Goal: Task Accomplishment & Management: Complete application form

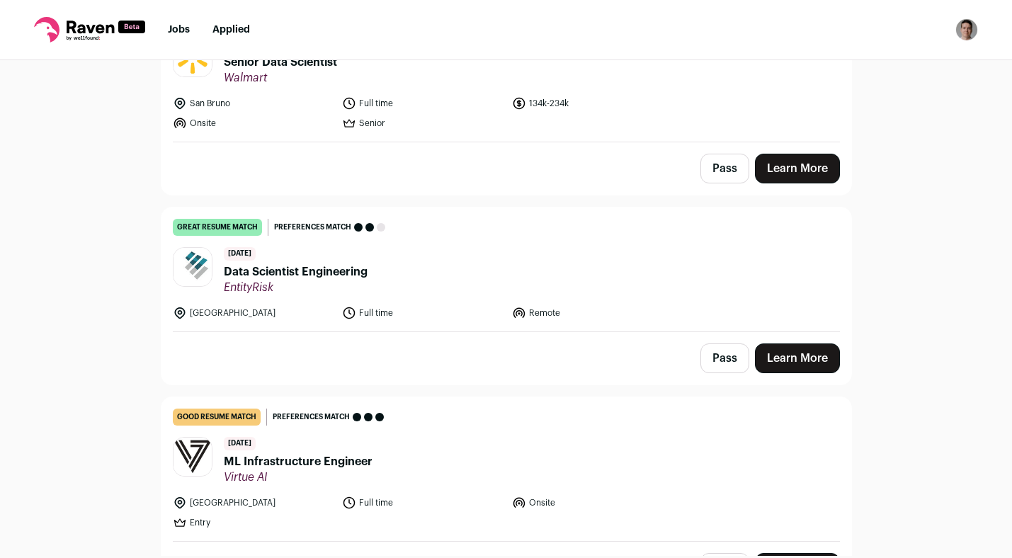
scroll to position [2434, 0]
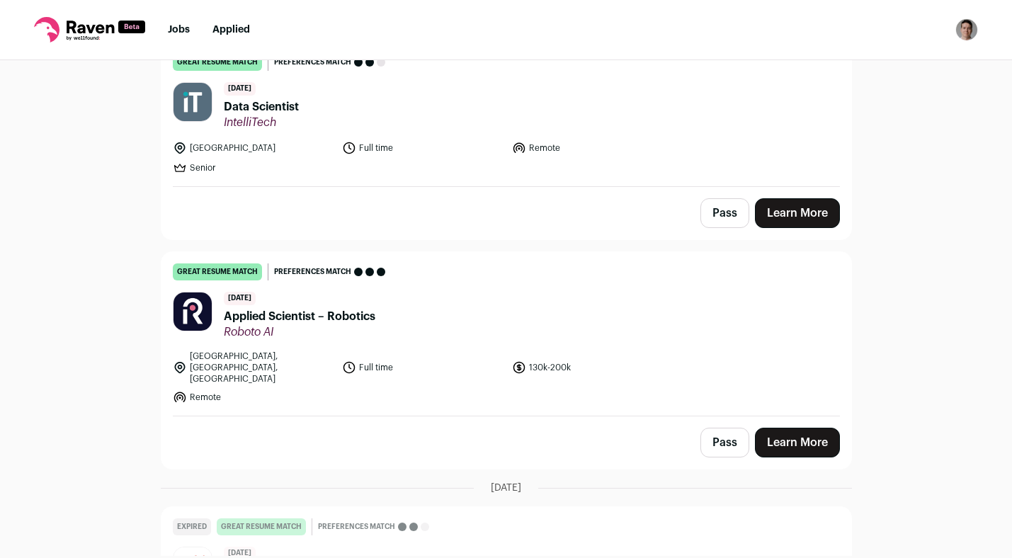
click at [131, 214] on div "Top job picks for you 14 results Hide jobs missing dealbreakers? [DATE] great r…" at bounding box center [506, 307] width 1012 height 495
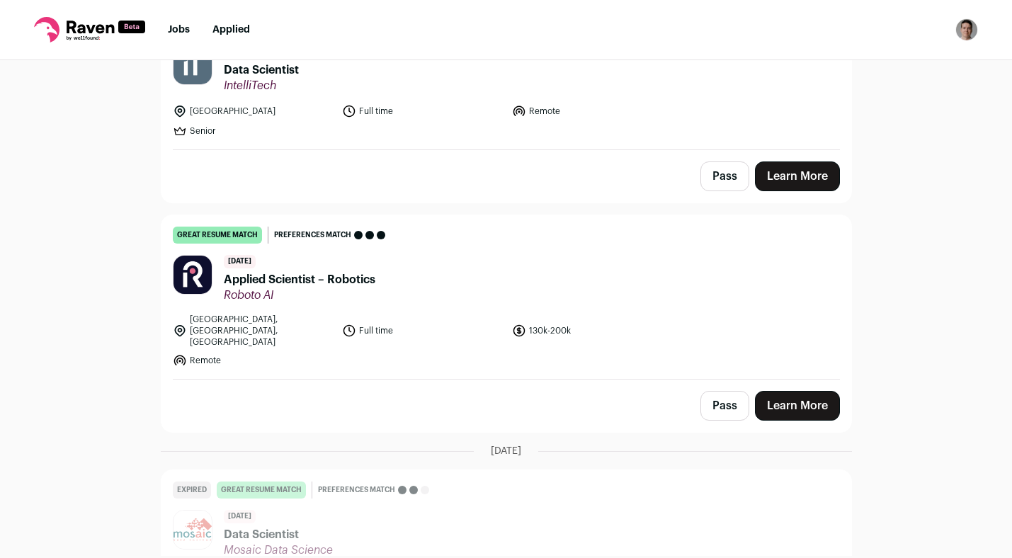
scroll to position [2480, 0]
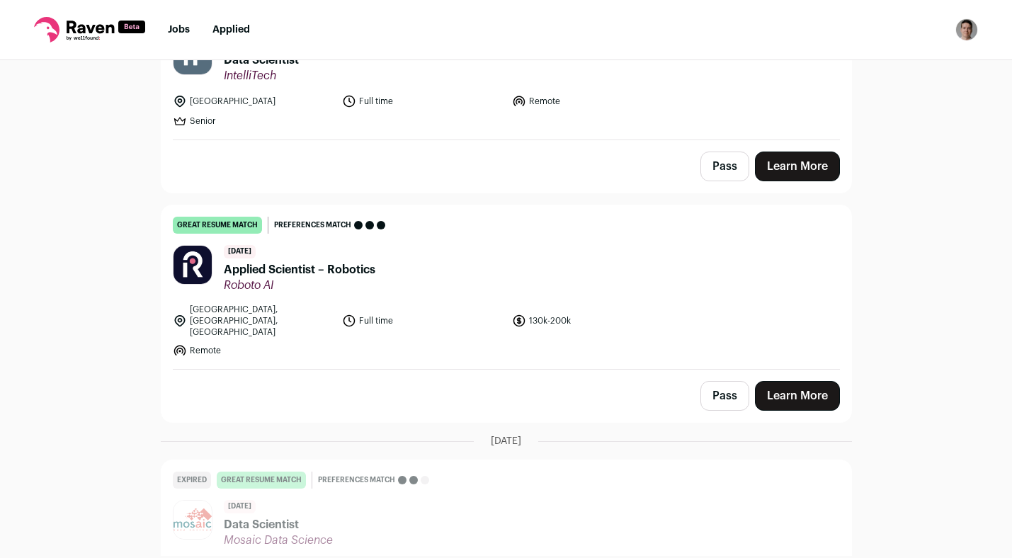
click at [242, 261] on span "Applied Scientist – Robotics" at bounding box center [299, 269] width 151 height 17
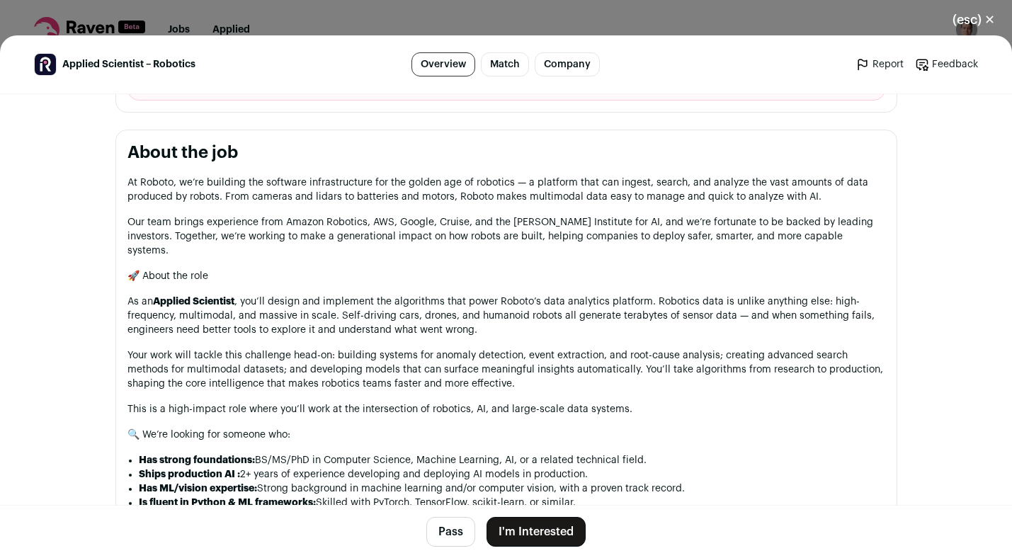
scroll to position [0, 0]
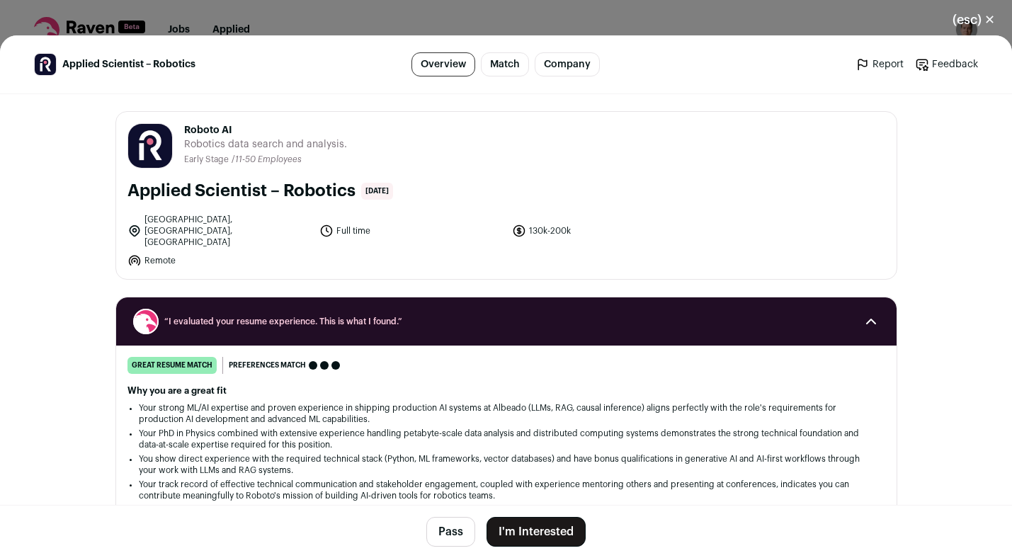
click at [196, 132] on span "Roboto AI" at bounding box center [265, 130] width 163 height 14
copy span "Roboto"
click at [982, 23] on button "(esc) ✕" at bounding box center [973, 19] width 76 height 31
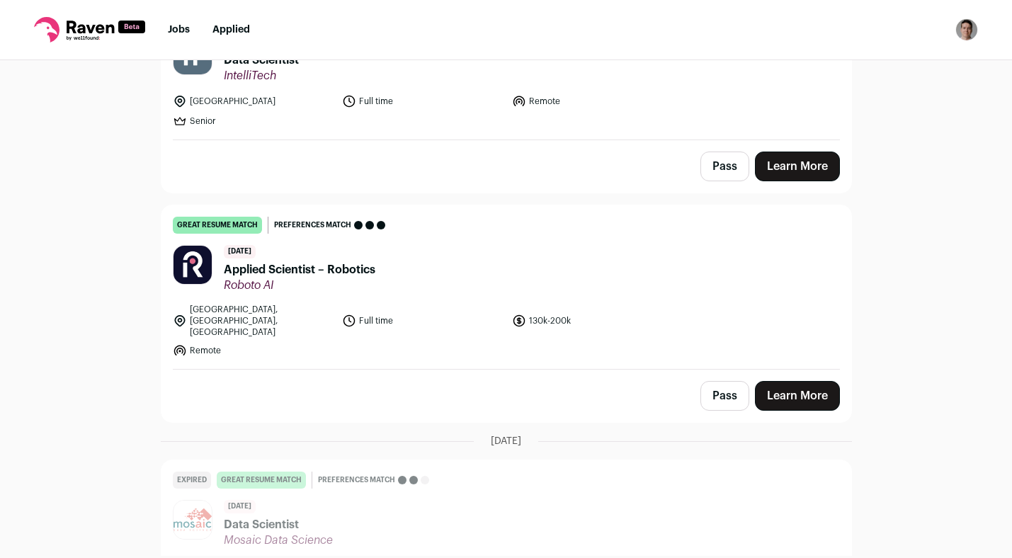
click at [364, 264] on span "Applied Scientist – Robotics" at bounding box center [299, 269] width 151 height 17
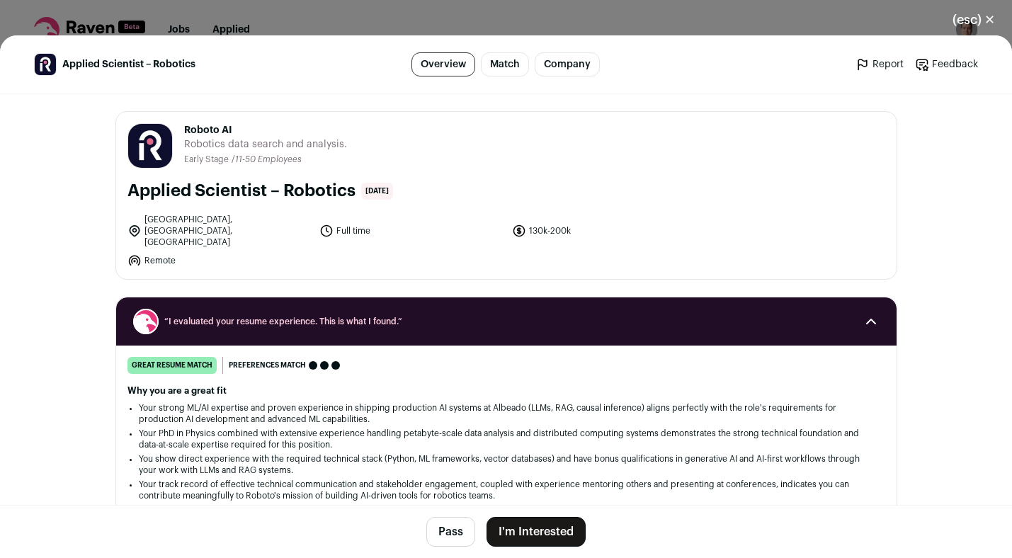
click at [527, 543] on button "I'm Interested" at bounding box center [535, 532] width 99 height 30
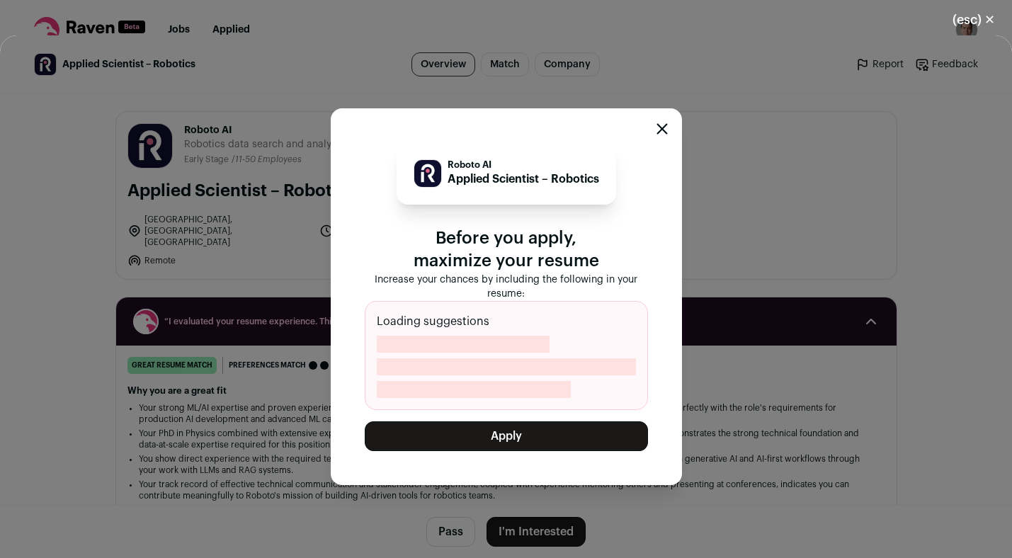
click at [522, 441] on button "Apply" at bounding box center [506, 436] width 283 height 30
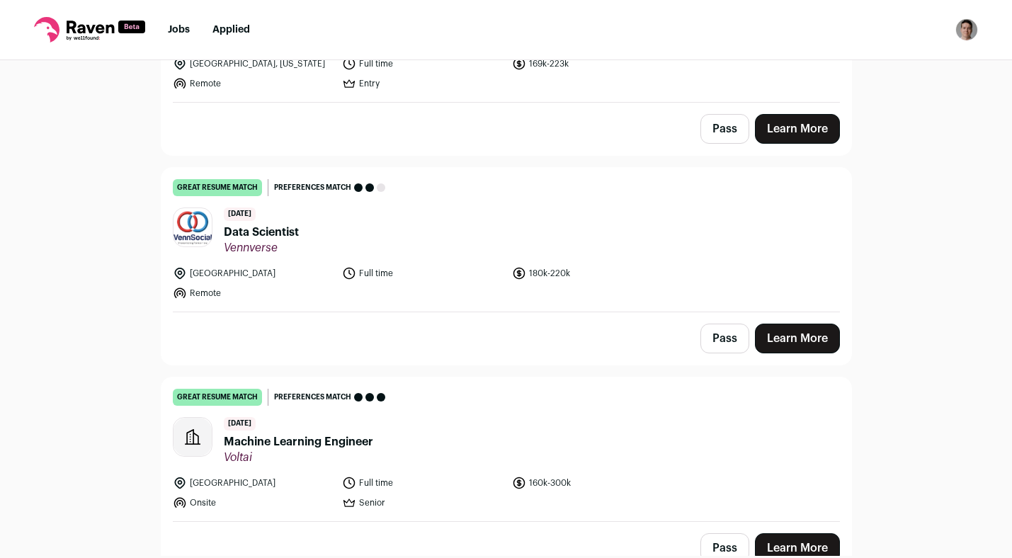
scroll to position [1890, 0]
click at [252, 223] on span "Data Scientist" at bounding box center [261, 231] width 75 height 17
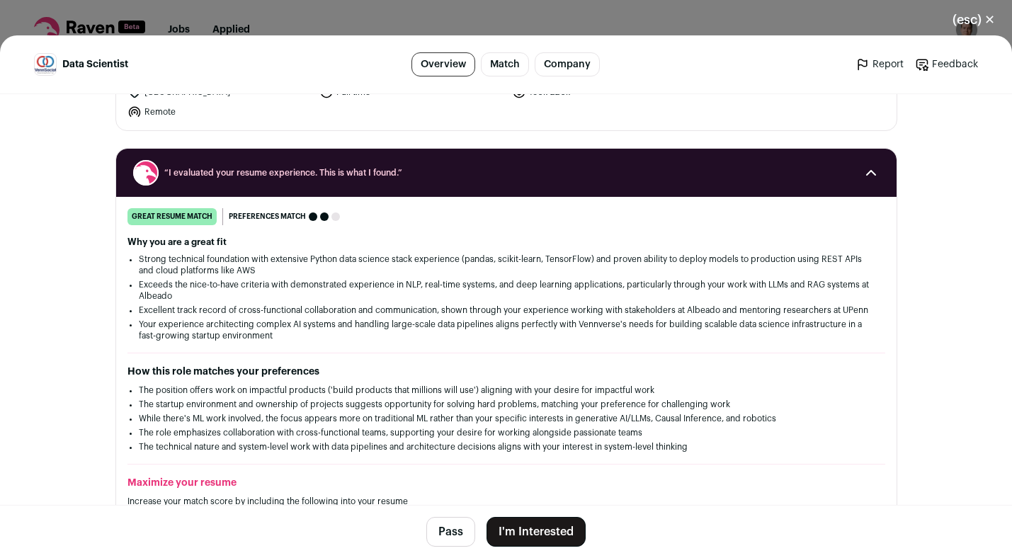
scroll to position [134, 0]
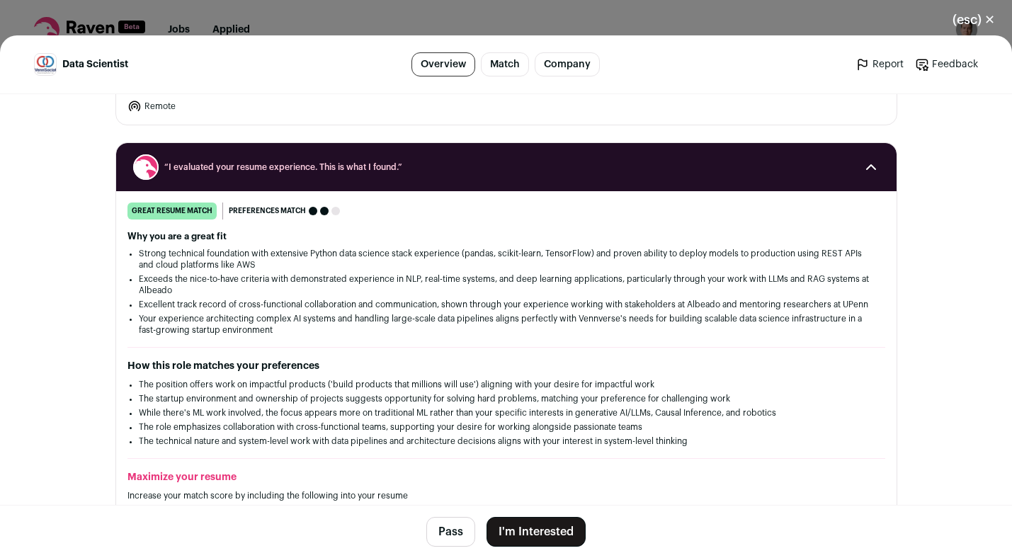
click at [538, 525] on button "I'm Interested" at bounding box center [535, 532] width 99 height 30
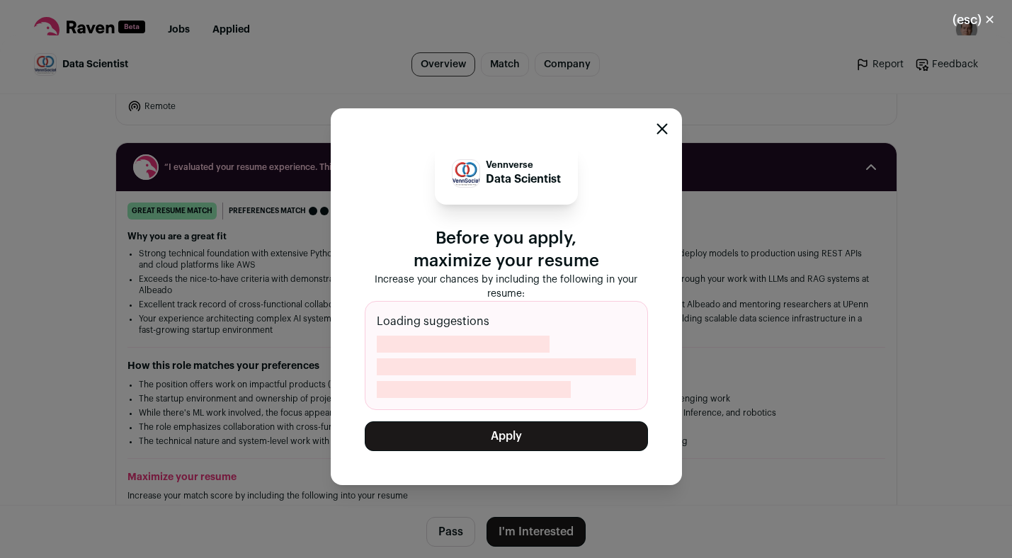
click at [544, 430] on button "Apply" at bounding box center [506, 436] width 283 height 30
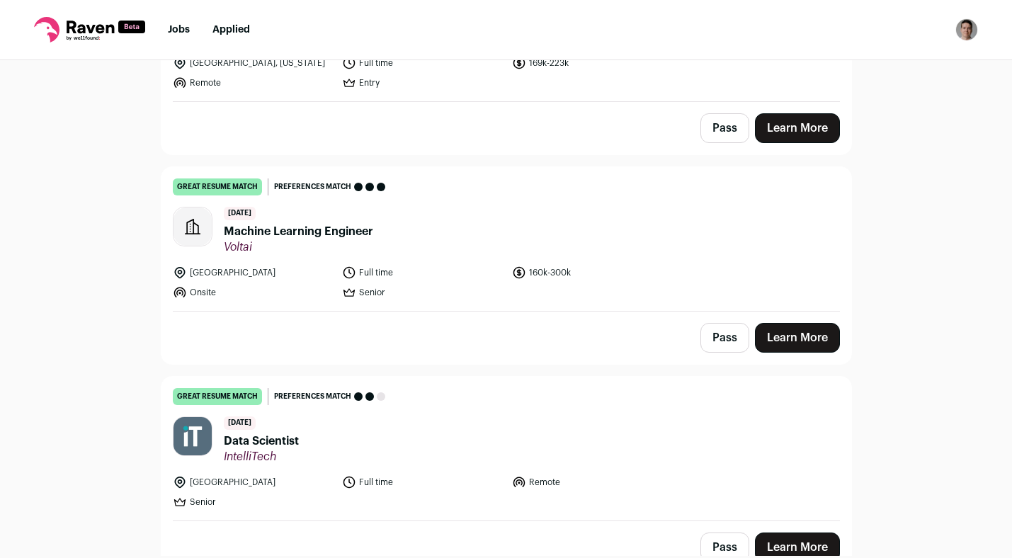
click at [234, 223] on span "Machine Learning Engineer" at bounding box center [298, 231] width 149 height 17
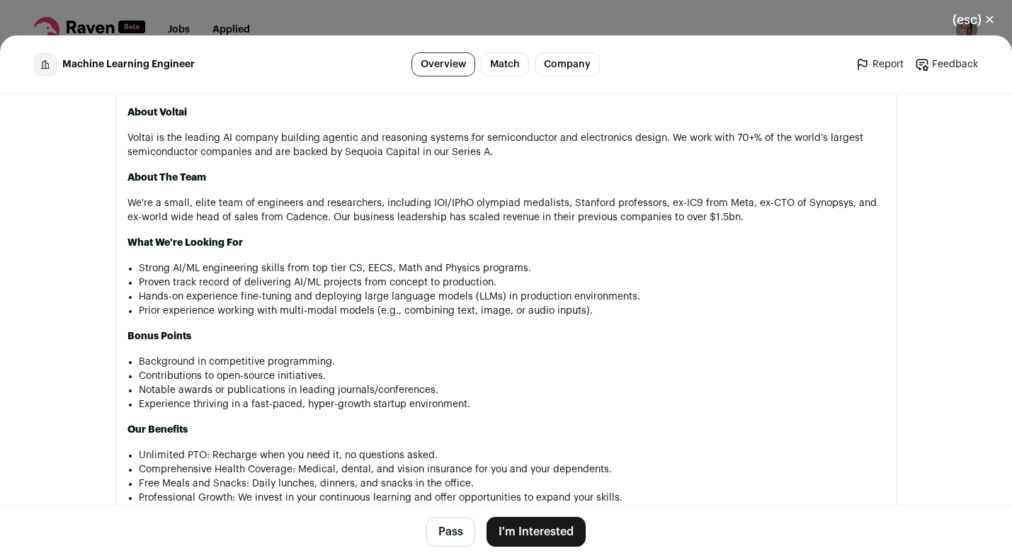
scroll to position [801, 0]
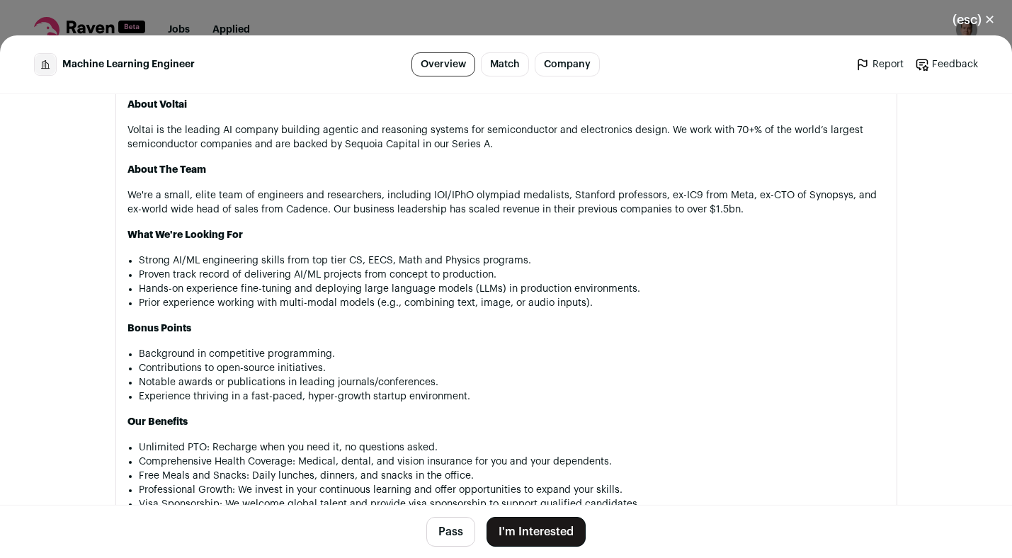
drag, startPoint x: 247, startPoint y: 274, endPoint x: 247, endPoint y: 294, distance: 20.5
click at [247, 275] on li "Proven track record of delivering AI/ML projects from concept to production." at bounding box center [512, 275] width 746 height 14
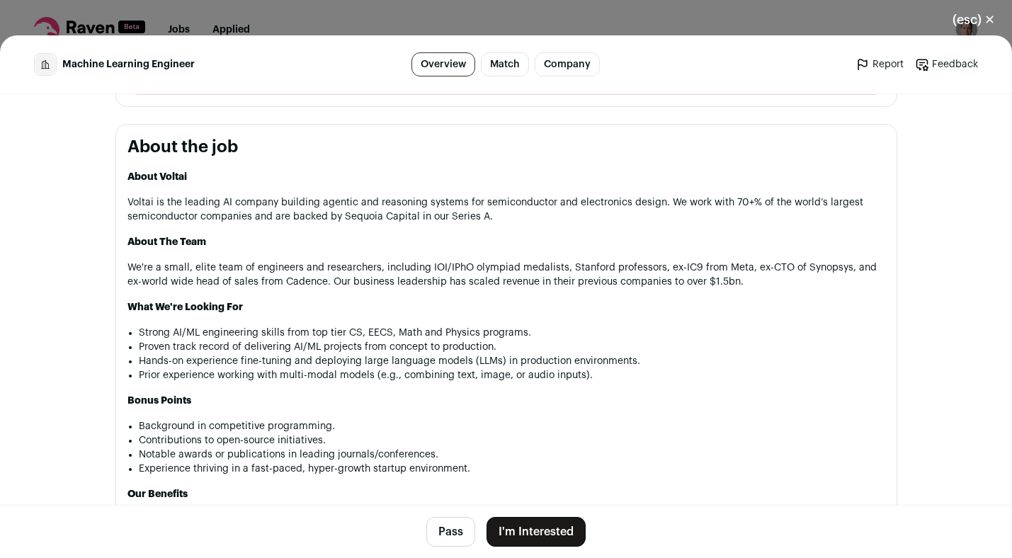
scroll to position [702, 0]
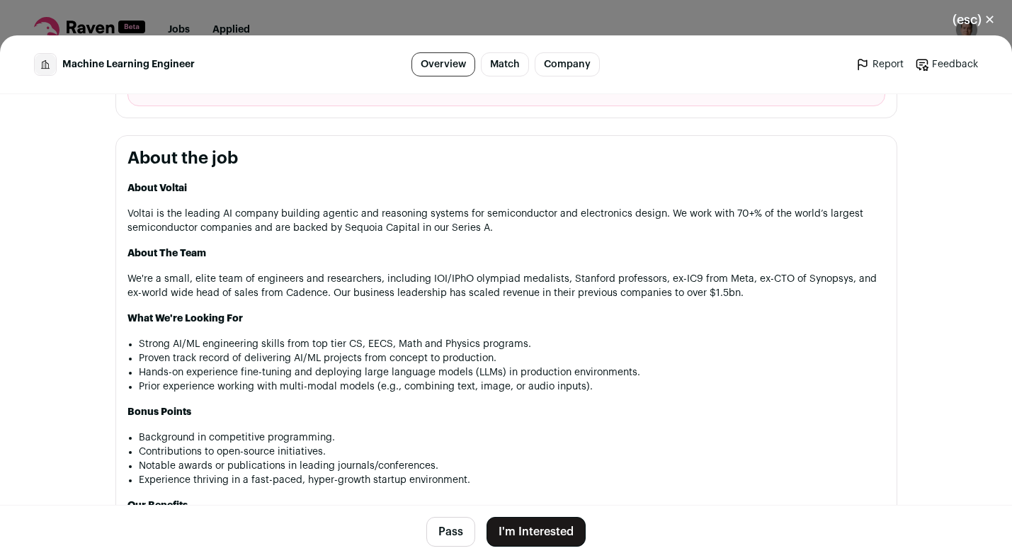
click at [437, 526] on button "Pass" at bounding box center [450, 532] width 49 height 30
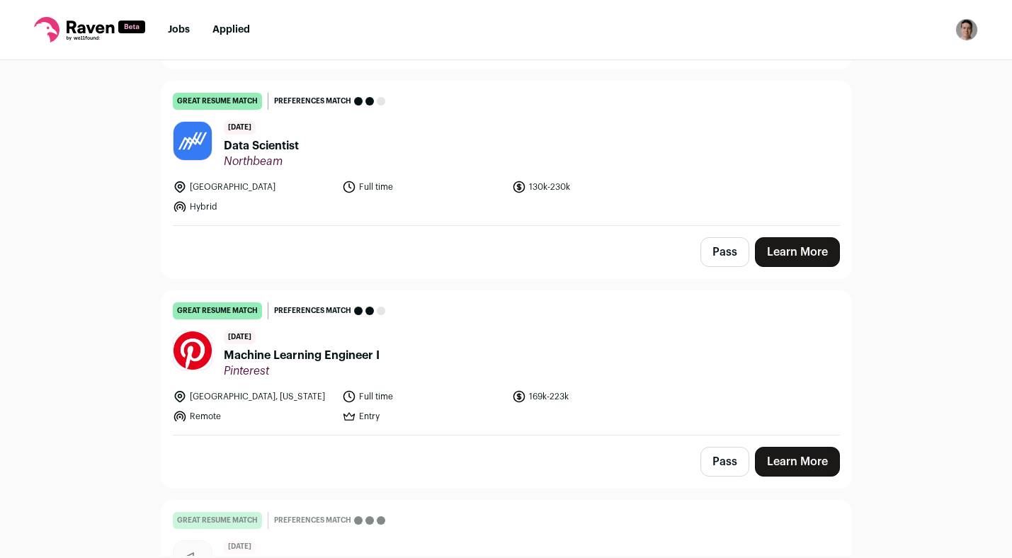
scroll to position [1538, 0]
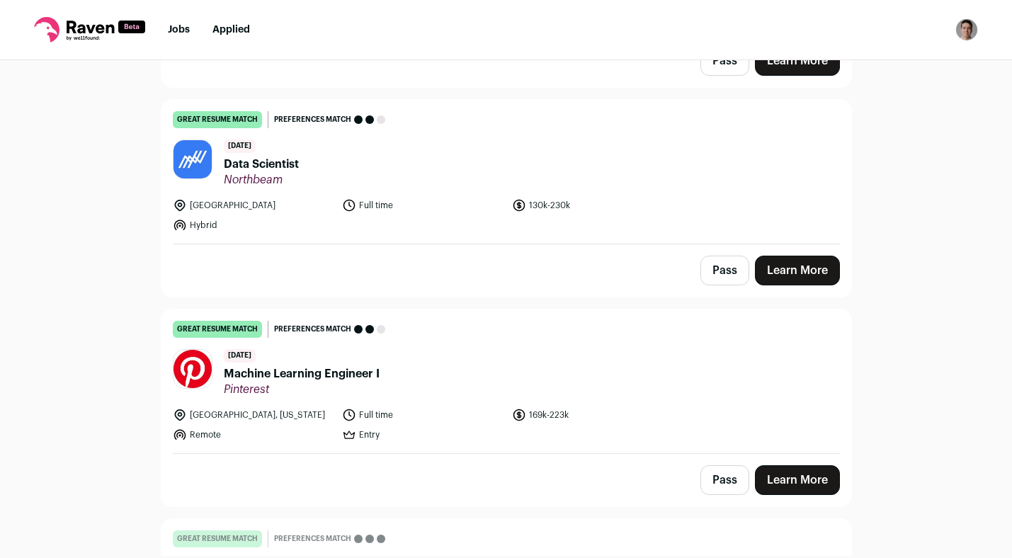
click at [333, 365] on span "Machine Learning Engineer I" at bounding box center [302, 373] width 156 height 17
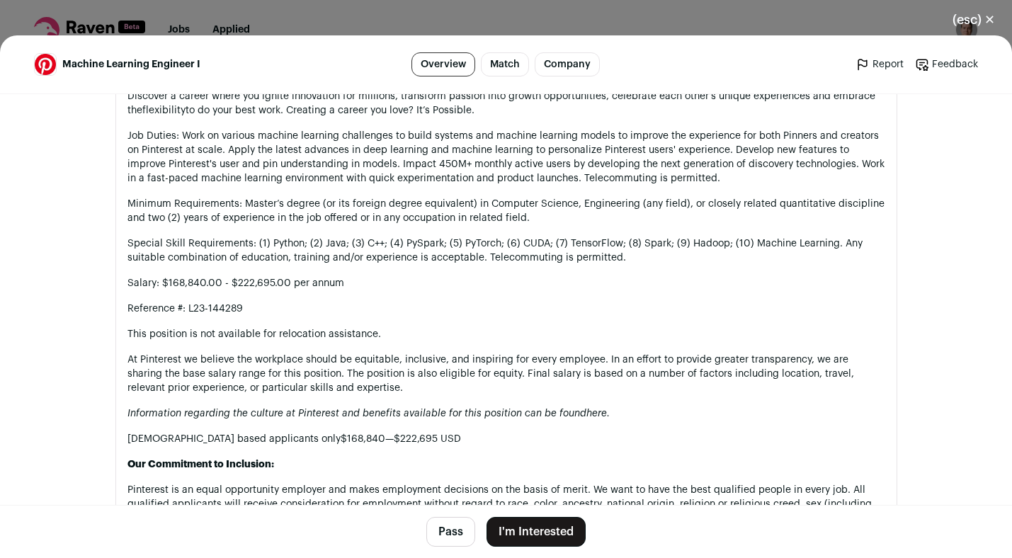
scroll to position [801, 0]
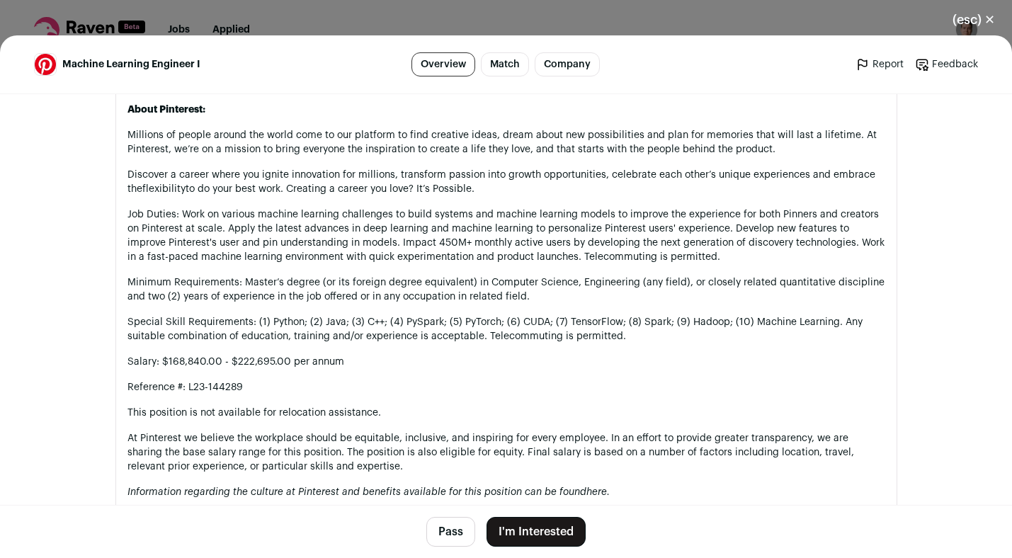
click at [452, 539] on button "Pass" at bounding box center [450, 532] width 49 height 30
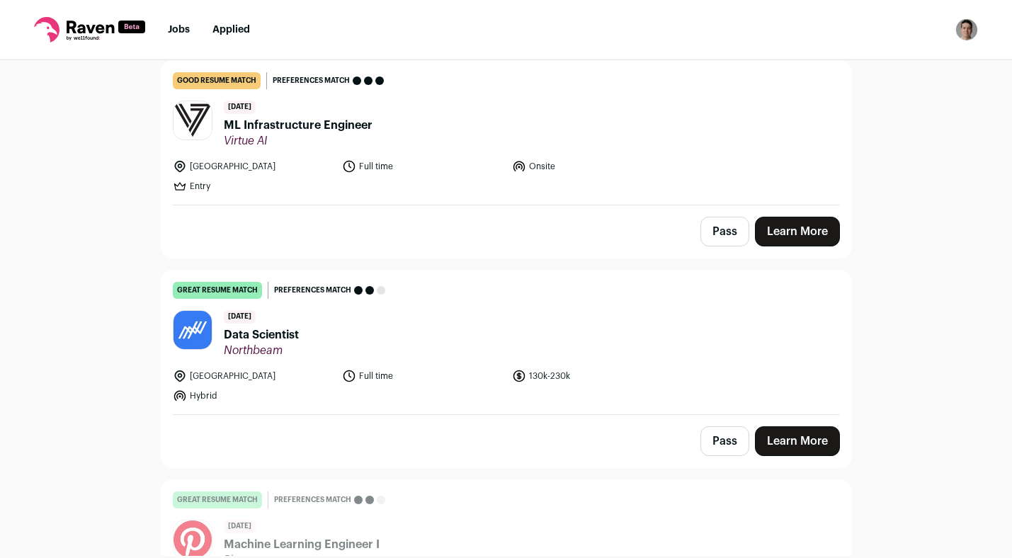
scroll to position [1336, 0]
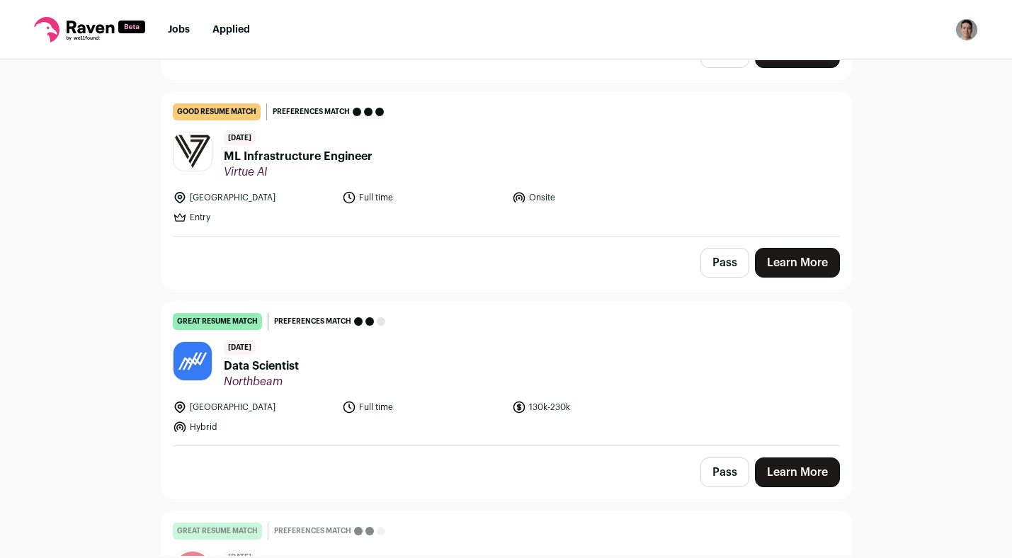
click at [279, 357] on span "Data Scientist" at bounding box center [261, 365] width 75 height 17
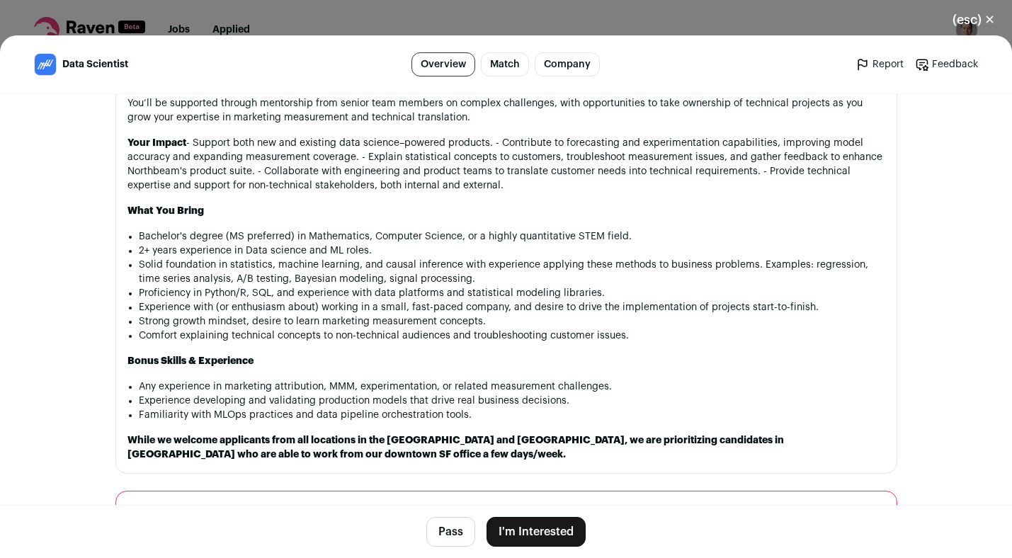
scroll to position [876, 0]
click at [641, 257] on li "2+ years experience in Data science and ML roles." at bounding box center [512, 250] width 746 height 14
click at [714, 216] on h3 "What You Bring" at bounding box center [505, 210] width 757 height 14
click at [980, 13] on button "(esc) ✕" at bounding box center [973, 19] width 76 height 31
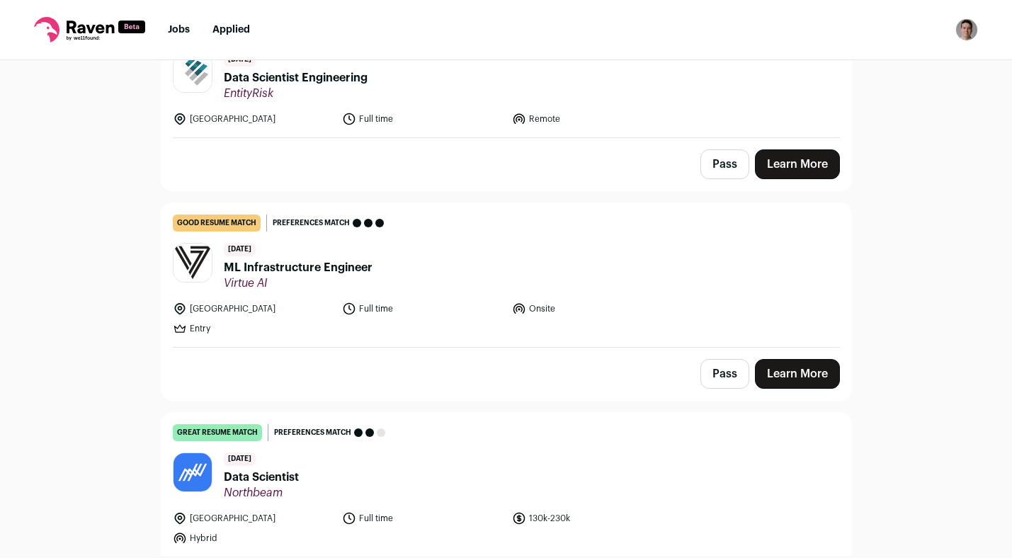
scroll to position [1203, 0]
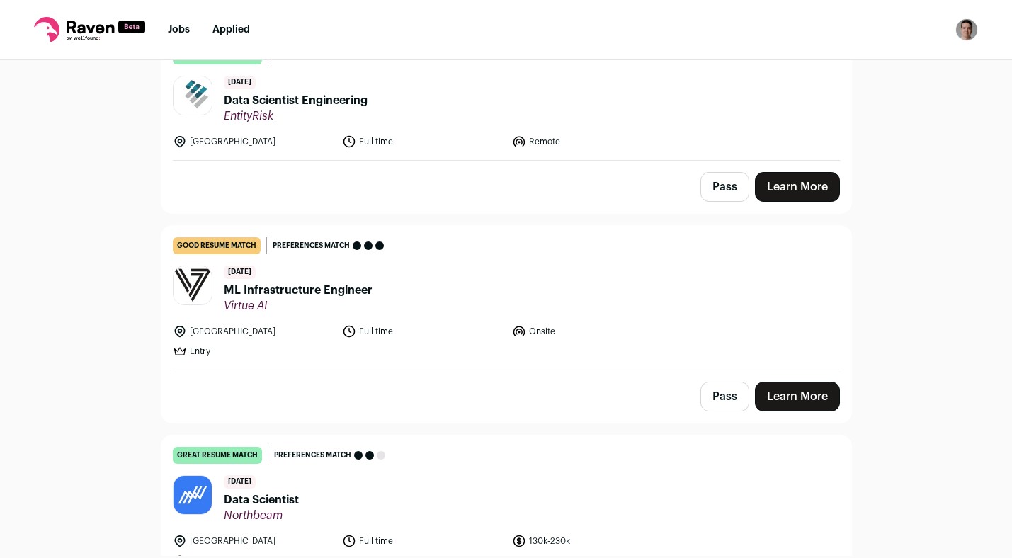
click at [351, 282] on span "ML Infrastructure Engineer" at bounding box center [298, 290] width 149 height 17
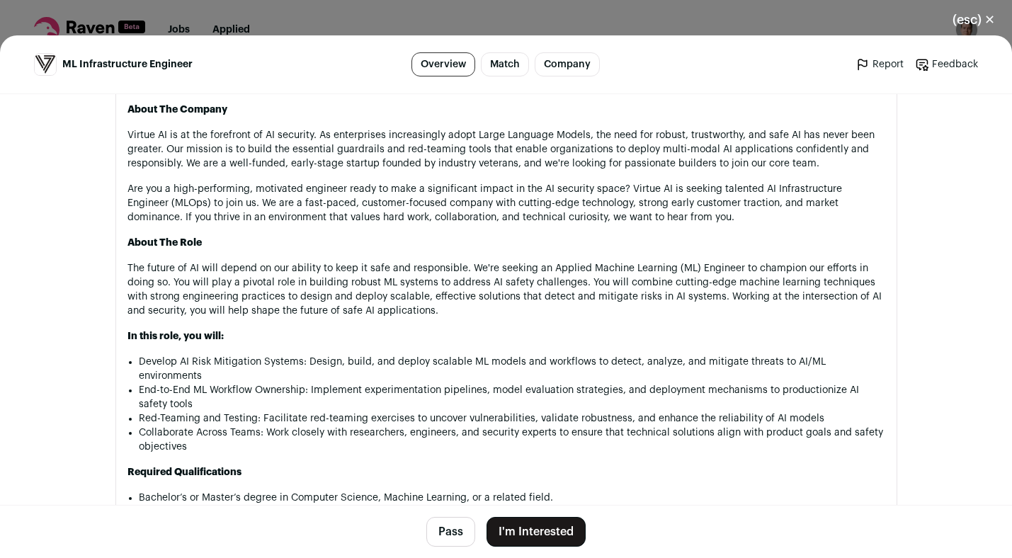
scroll to position [743, 0]
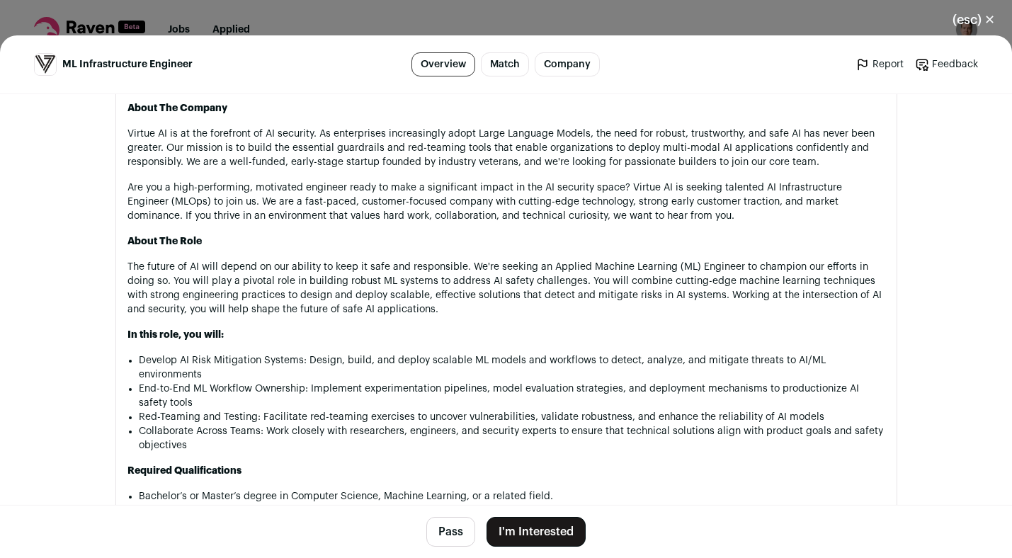
click at [966, 24] on button "(esc) ✕" at bounding box center [973, 19] width 76 height 31
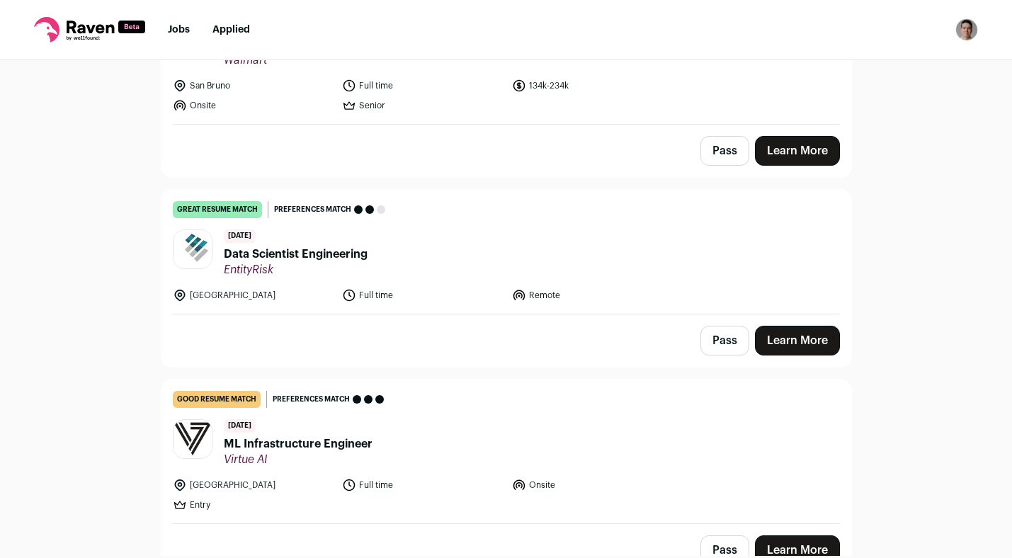
scroll to position [1045, 0]
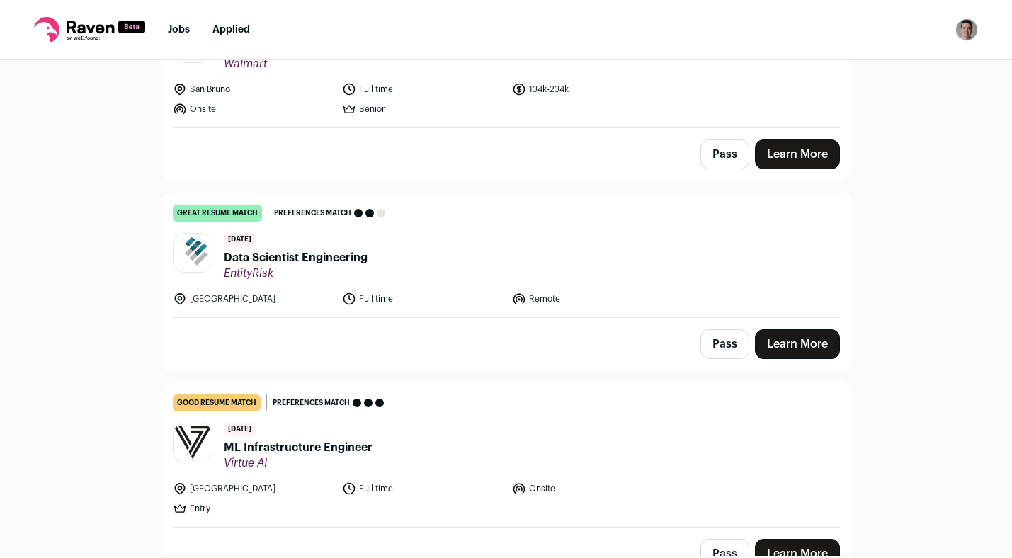
click at [371, 256] on header "[DATE] Data Scientist Engineering EntityRisk" at bounding box center [506, 256] width 667 height 47
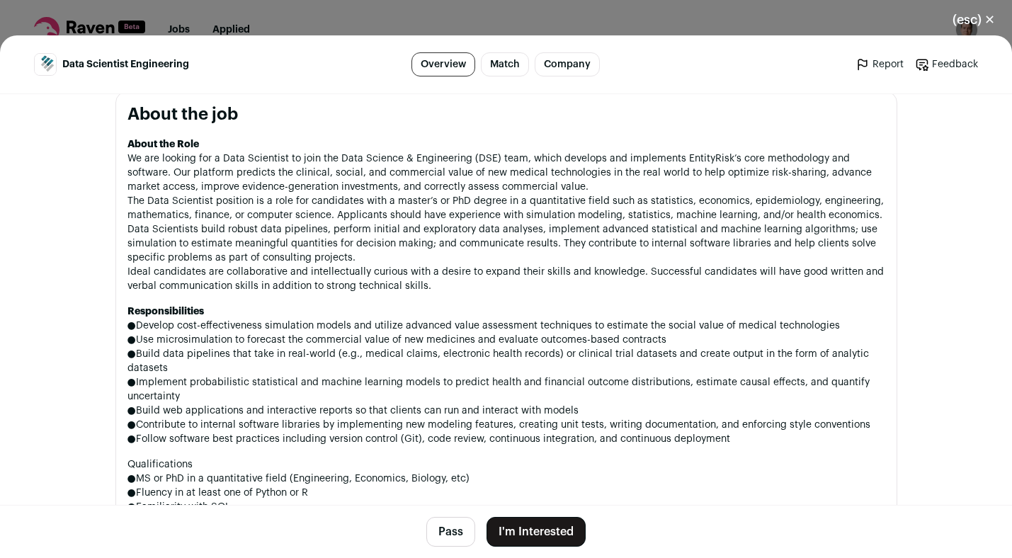
scroll to position [692, 0]
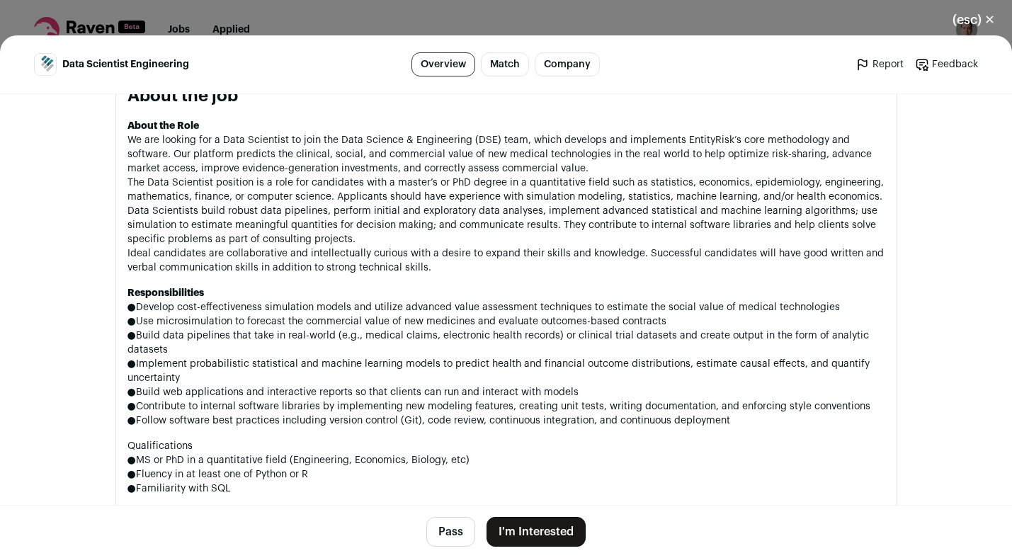
drag, startPoint x: 532, startPoint y: 185, endPoint x: 532, endPoint y: 237, distance: 51.7
click at [532, 234] on p "About the Role We are looking for a Data Scientist to join the Data Science & E…" at bounding box center [505, 197] width 757 height 156
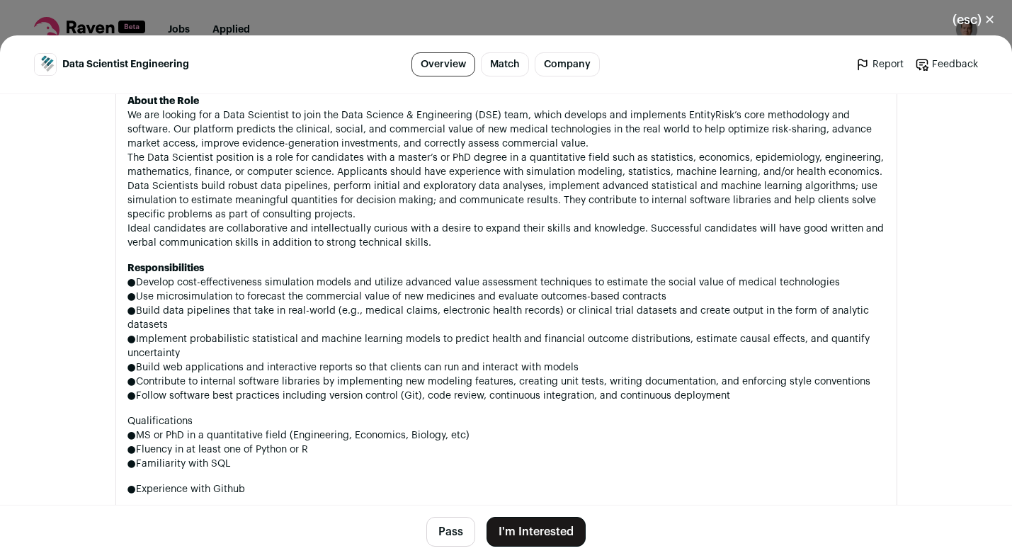
scroll to position [720, 0]
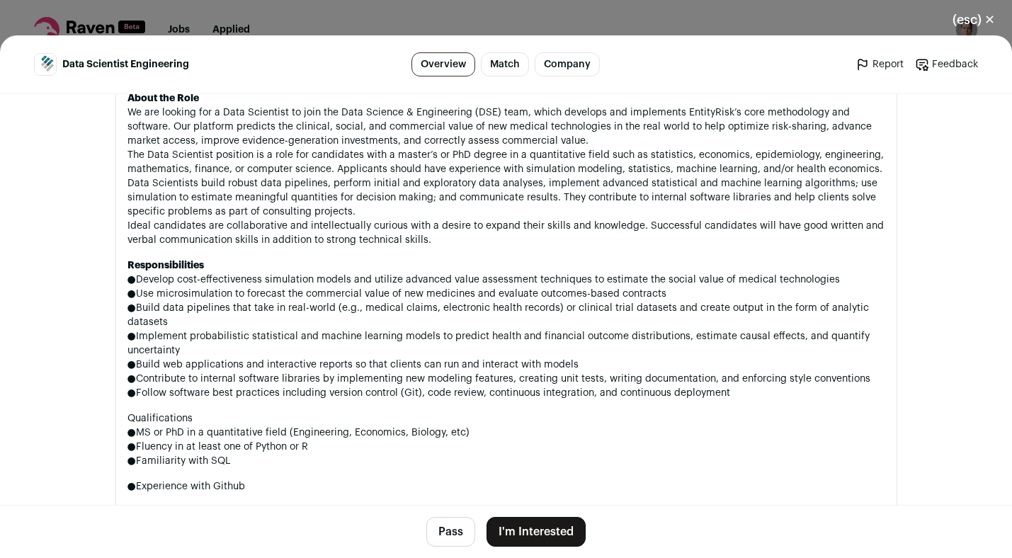
click at [973, 22] on button "(esc) ✕" at bounding box center [973, 19] width 76 height 31
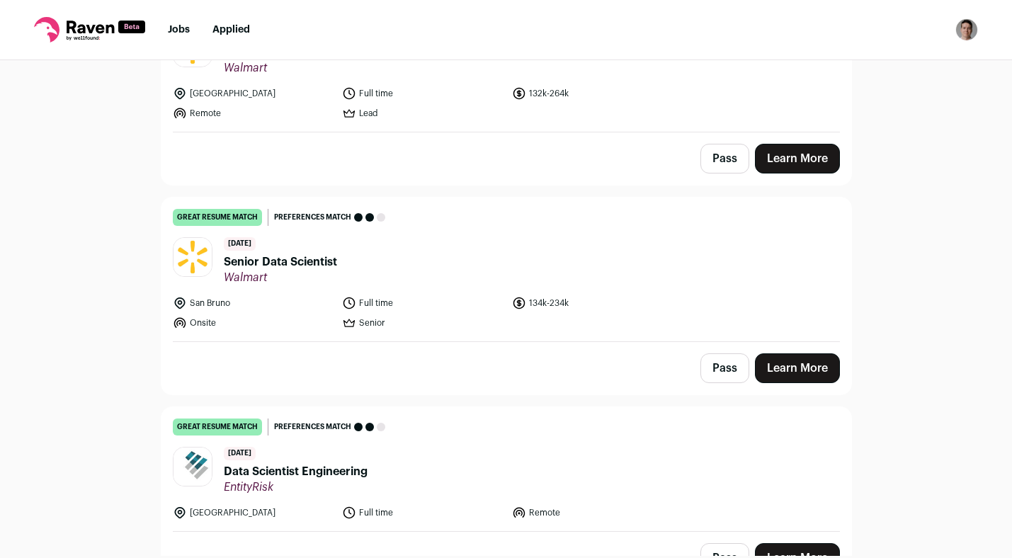
scroll to position [811, 0]
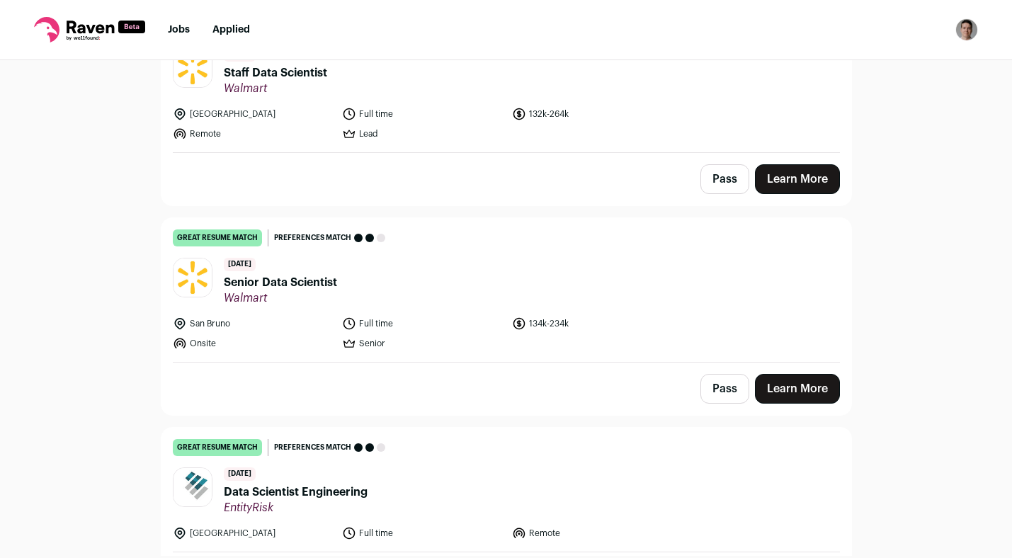
click at [488, 292] on header "[DATE] Senior Data Scientist Walmart" at bounding box center [506, 281] width 667 height 47
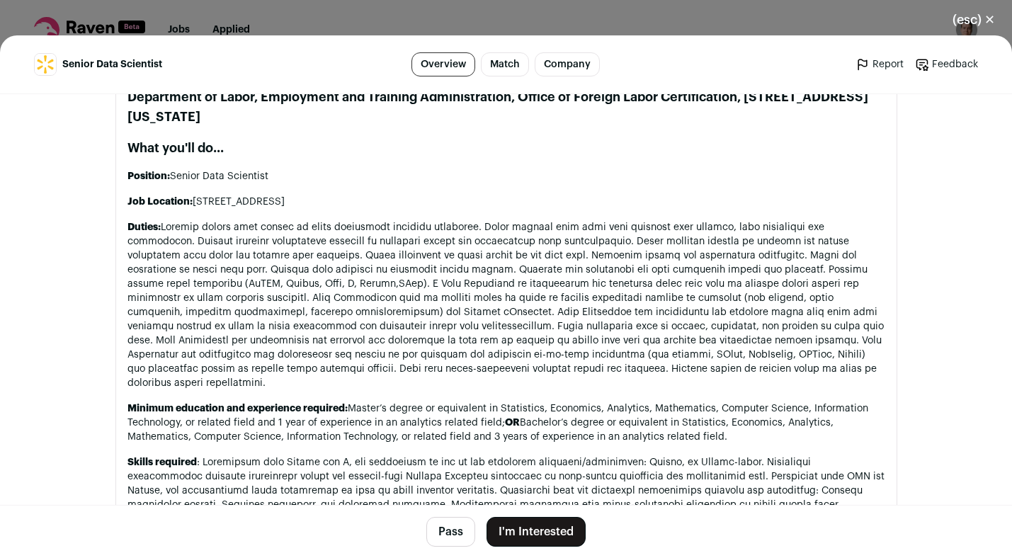
scroll to position [781, 0]
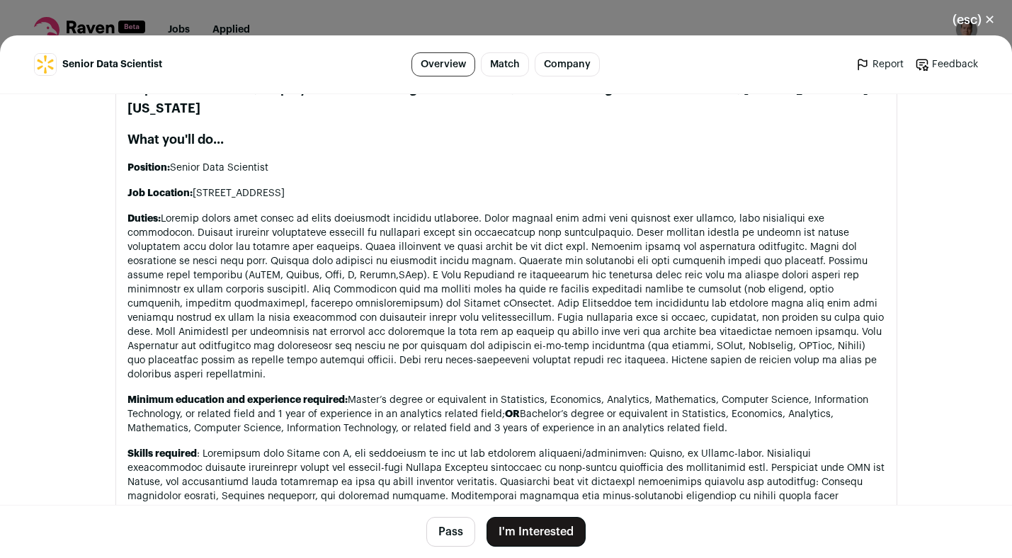
click at [457, 529] on button "Pass" at bounding box center [450, 532] width 49 height 30
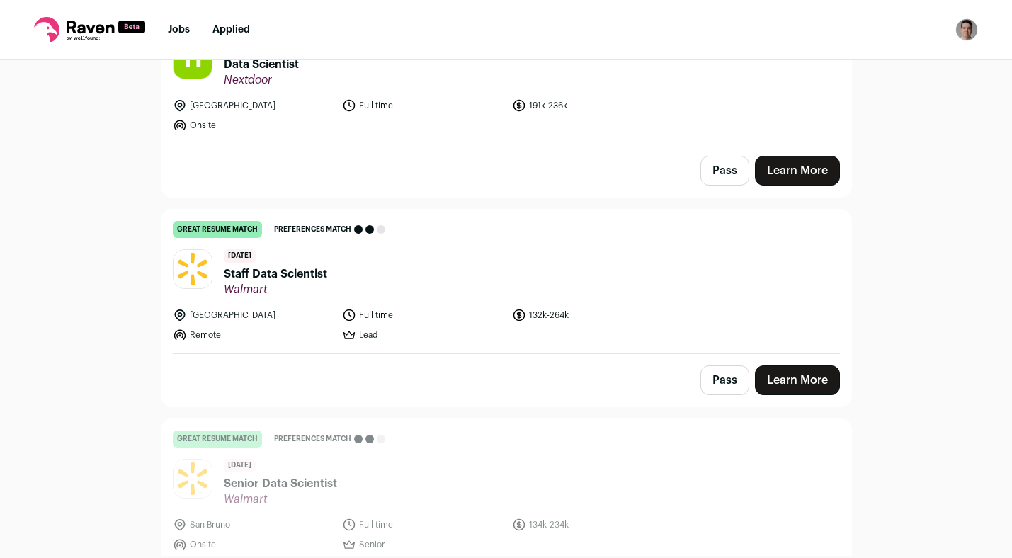
scroll to position [546, 0]
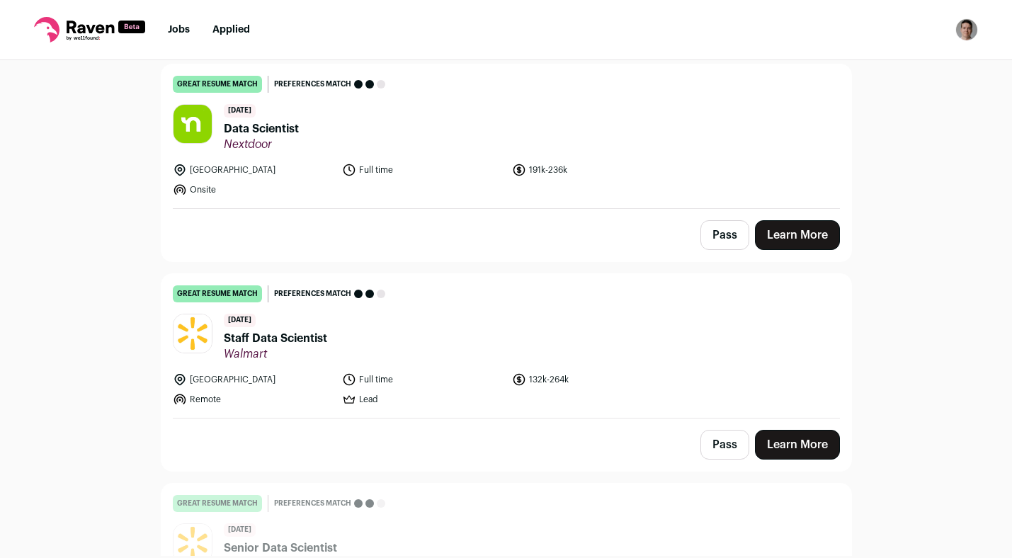
click at [442, 336] on header "[DATE] Staff Data Scientist Walmart" at bounding box center [506, 337] width 667 height 47
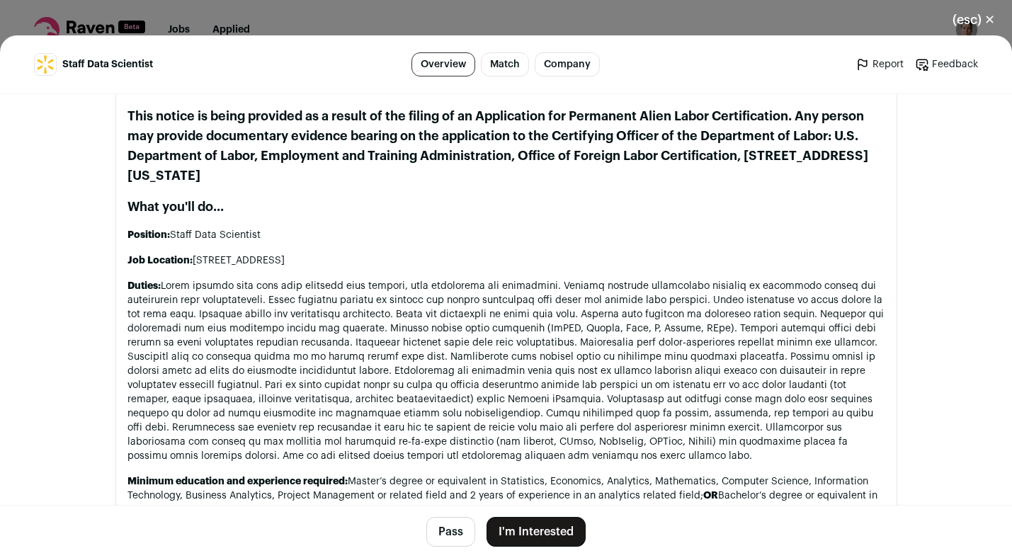
scroll to position [717, 0]
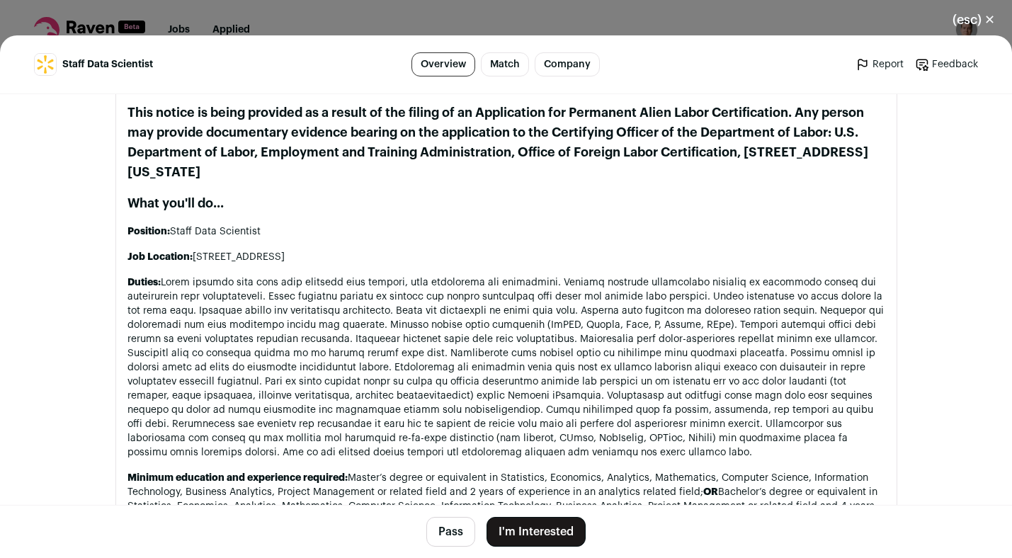
click at [451, 537] on button "Pass" at bounding box center [450, 532] width 49 height 30
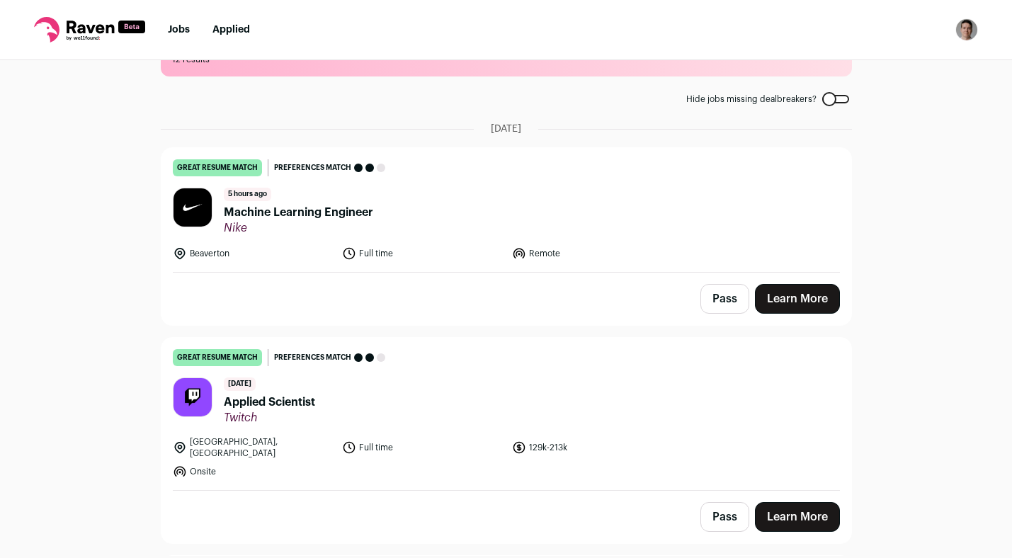
scroll to position [0, 0]
